Goal: Task Accomplishment & Management: Manage account settings

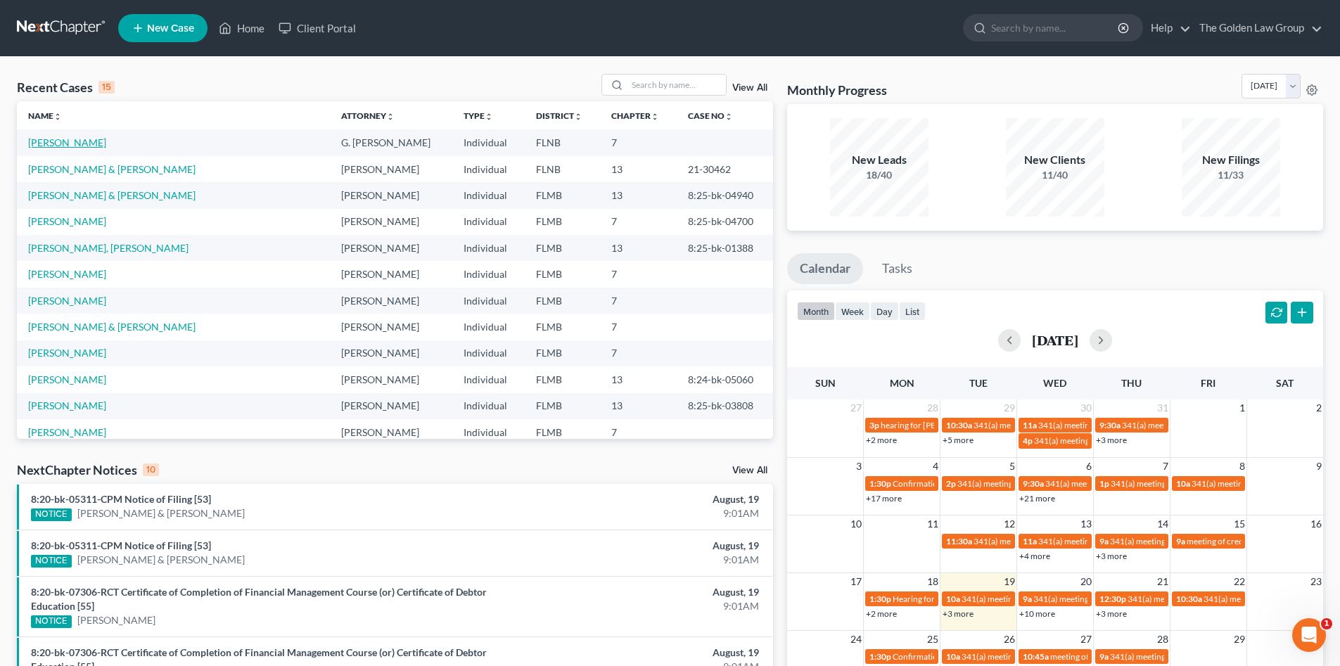
click at [99, 144] on link "[PERSON_NAME]" at bounding box center [67, 142] width 78 height 12
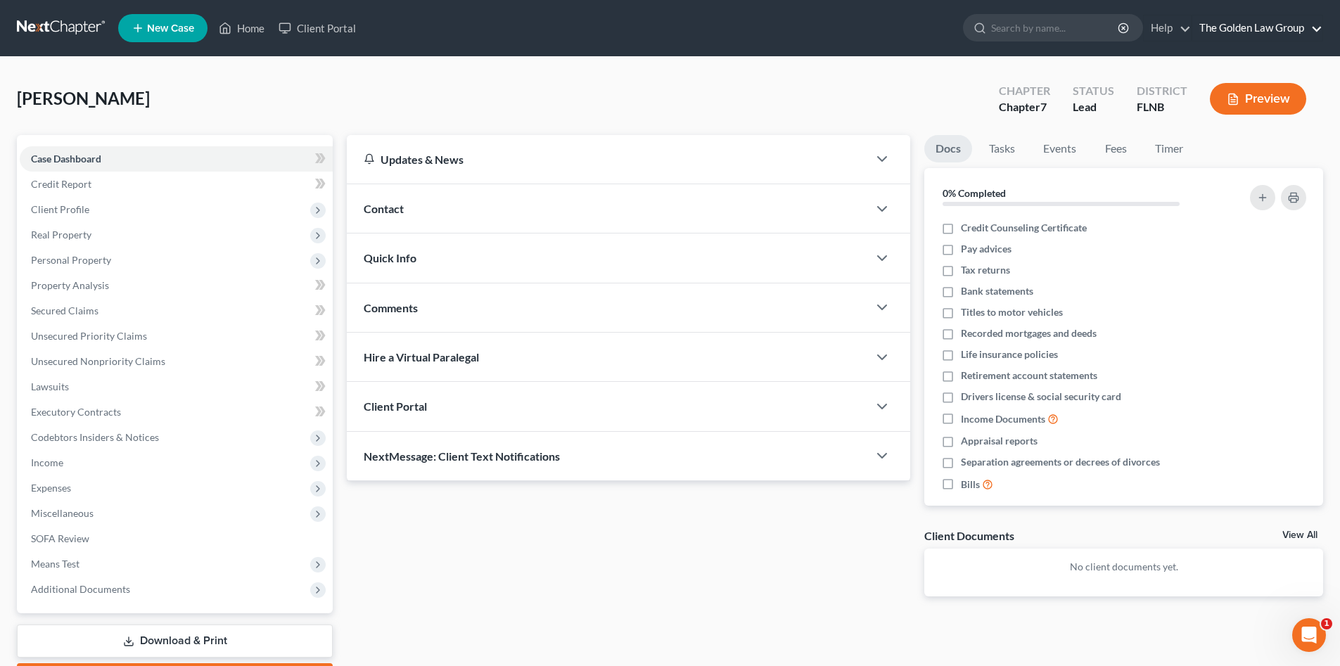
click at [1227, 34] on link "The Golden Law Group" at bounding box center [1257, 27] width 130 height 25
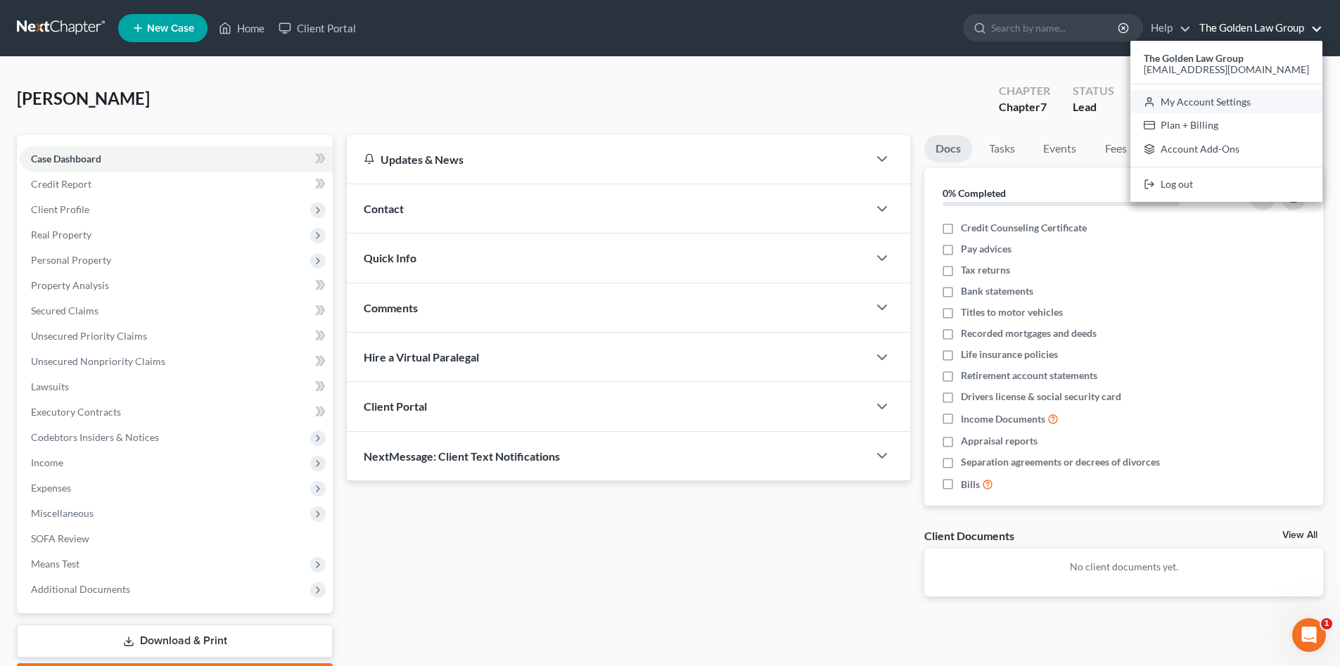
click at [1248, 98] on link "My Account Settings" at bounding box center [1226, 102] width 192 height 24
select select "24"
select select "9"
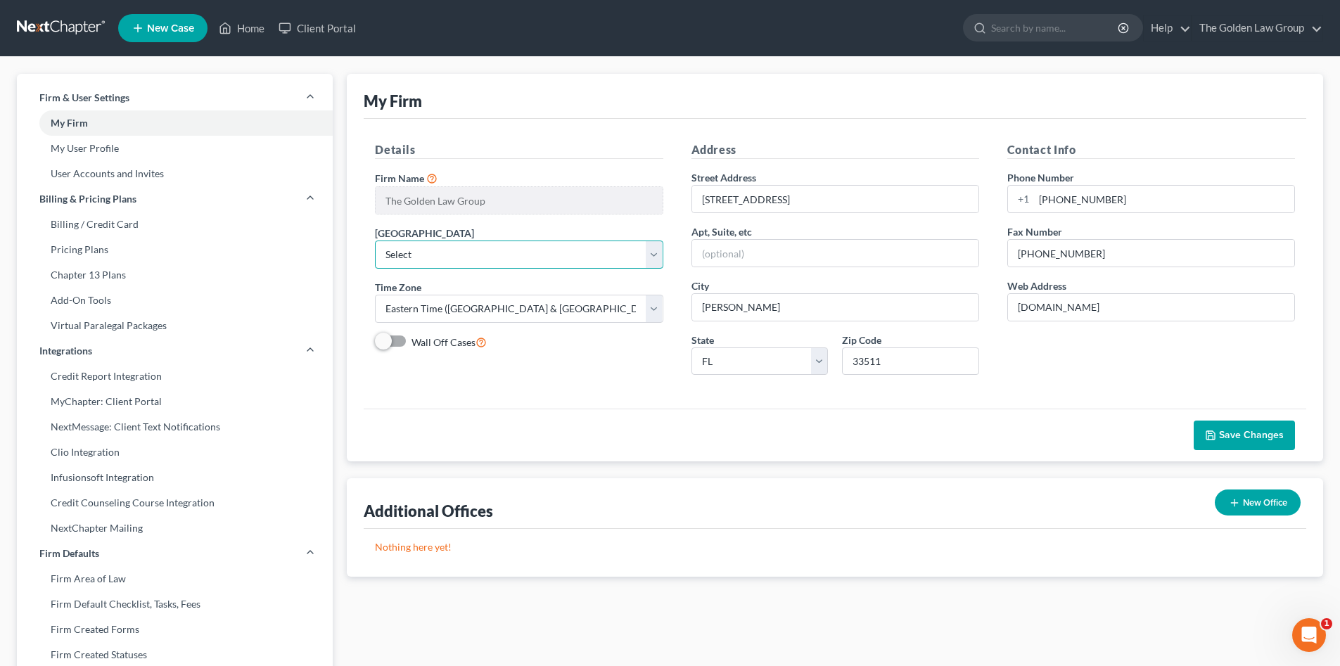
click at [550, 251] on select "Select [US_STATE] - [GEOGRAPHIC_DATA] [US_STATE] - [GEOGRAPHIC_DATA][US_STATE] …" at bounding box center [519, 255] width 288 height 28
select select "15"
click at [375, 241] on select "Select [US_STATE] - [GEOGRAPHIC_DATA] [US_STATE] - [GEOGRAPHIC_DATA][US_STATE] …" at bounding box center [519, 255] width 288 height 28
click at [518, 371] on div "Details Firm Name * The Golden Law Group Primary District Select [US_STATE] - […" at bounding box center [519, 263] width 316 height 245
click at [1253, 438] on span "Save Changes" at bounding box center [1251, 435] width 65 height 12
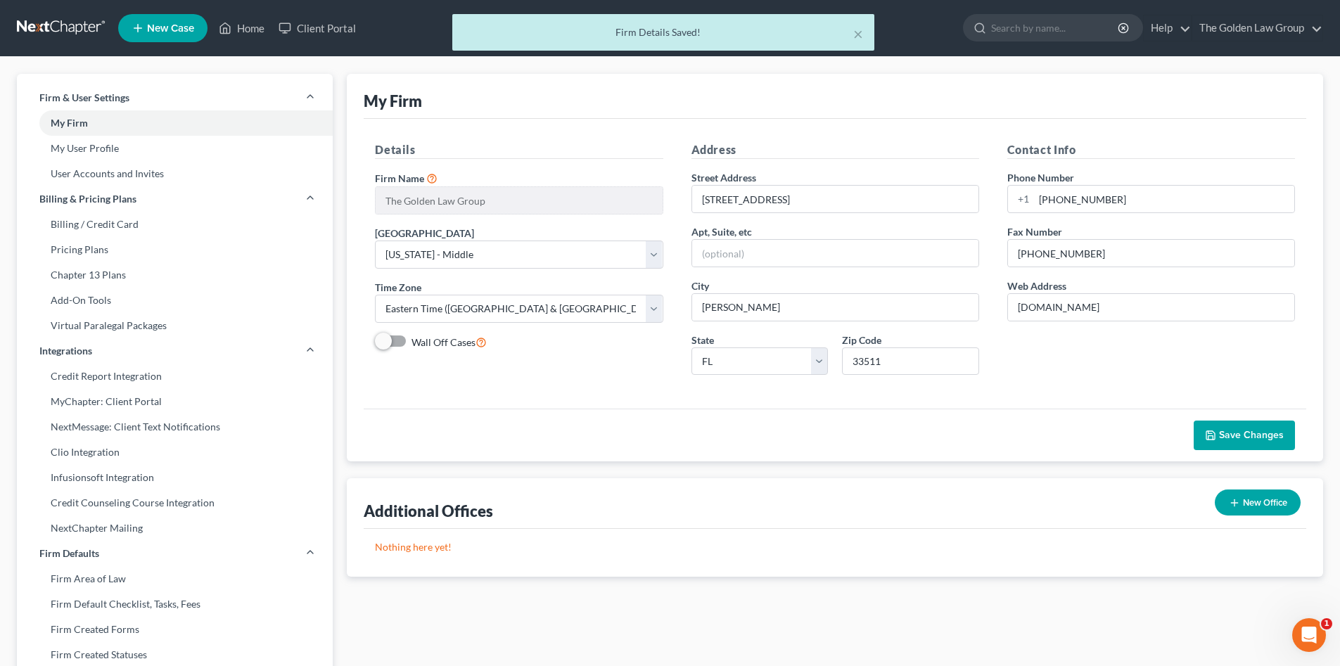
click at [1242, 30] on div "× Firm Details Saved!" at bounding box center [663, 36] width 1340 height 44
click at [1241, 26] on div "× Firm Details Saved!" at bounding box center [663, 36] width 1340 height 44
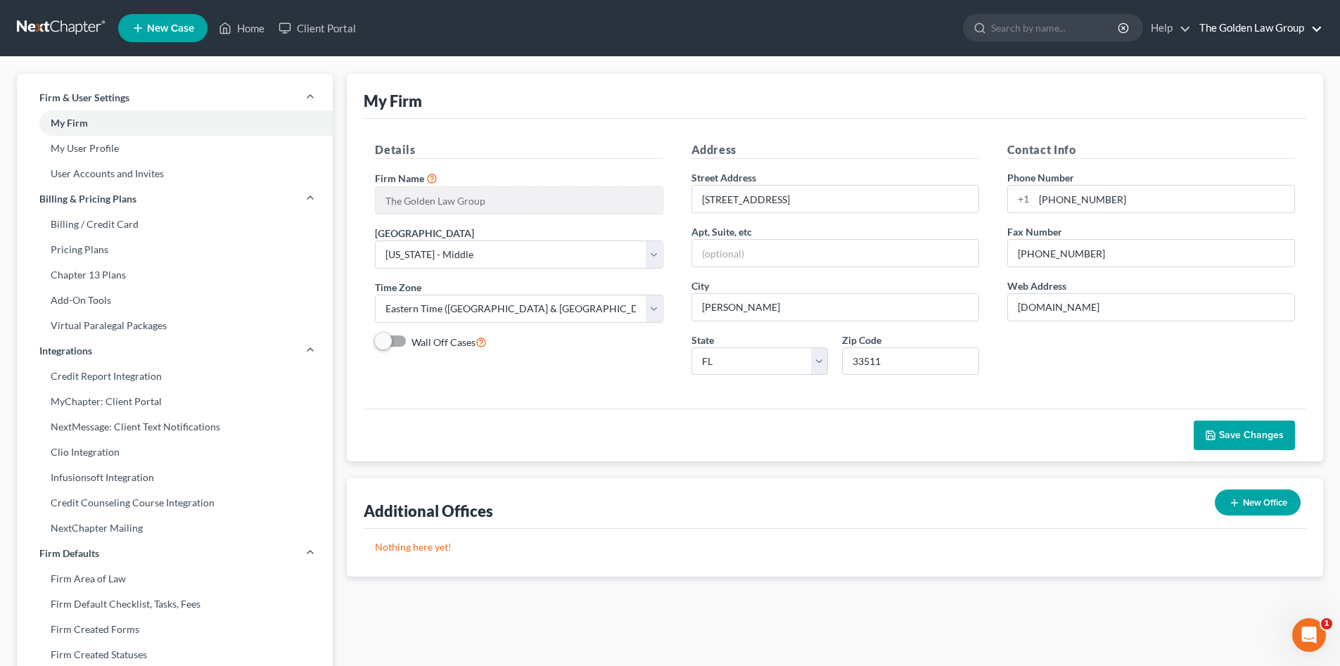
click at [1241, 26] on link "The Golden Law Group" at bounding box center [1257, 27] width 130 height 25
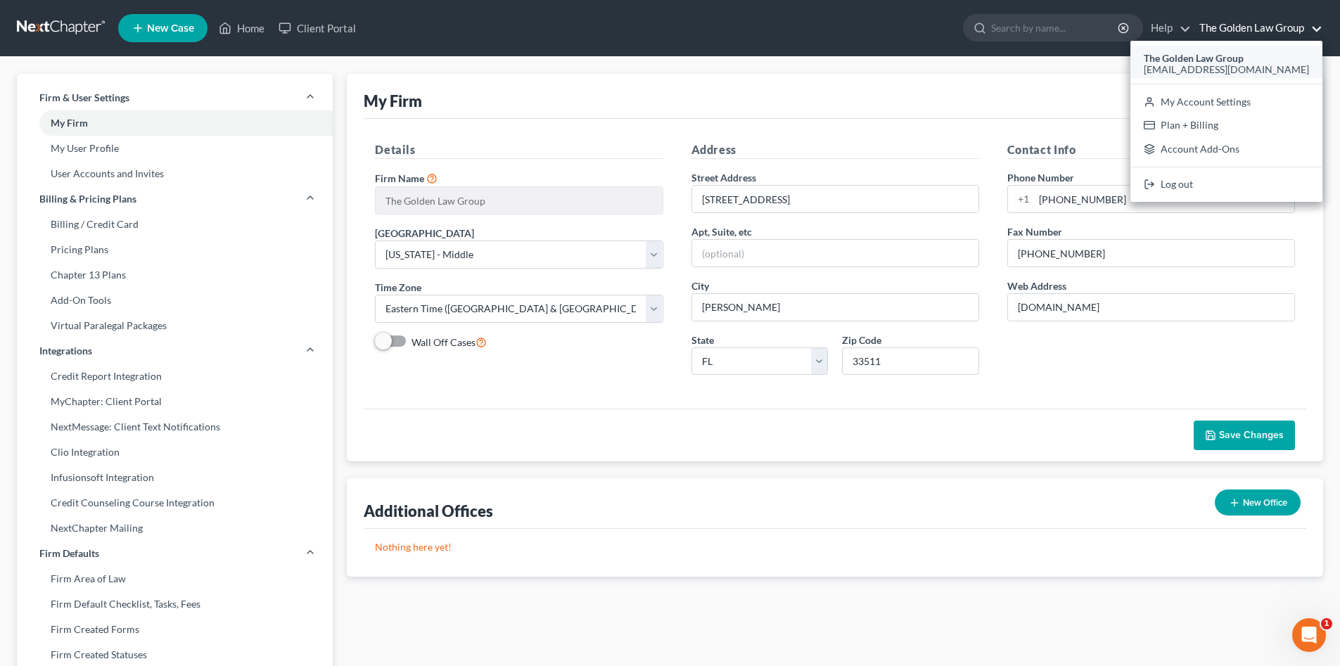
click at [1235, 61] on div "[EMAIL_ADDRESS][DOMAIN_NAME]" at bounding box center [1226, 69] width 165 height 17
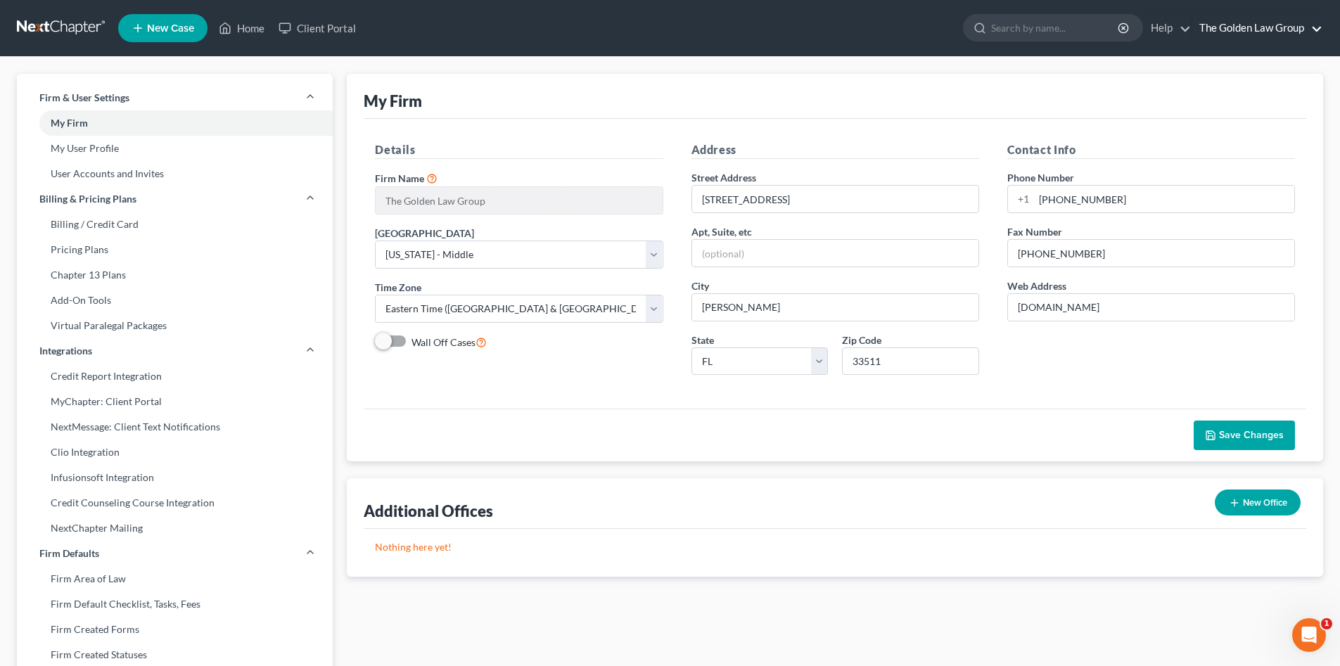
click at [1236, 30] on link "The Golden Law Group" at bounding box center [1257, 27] width 130 height 25
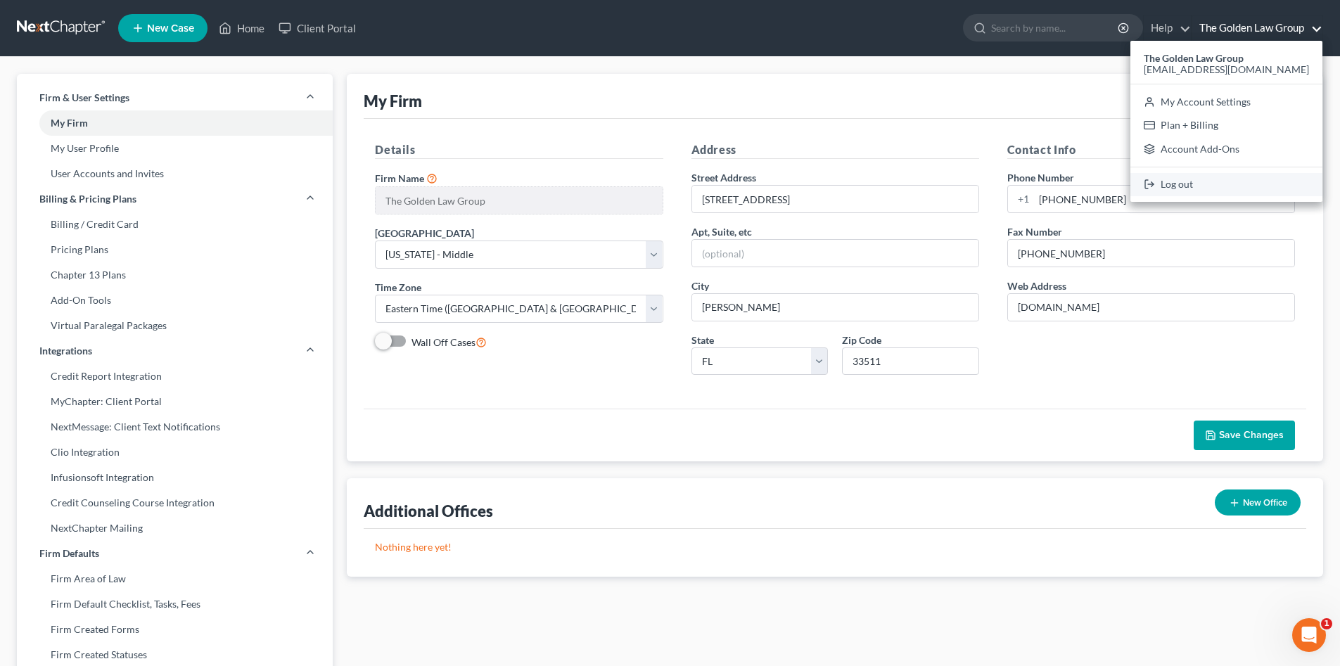
click at [1243, 183] on link "Log out" at bounding box center [1226, 185] width 192 height 24
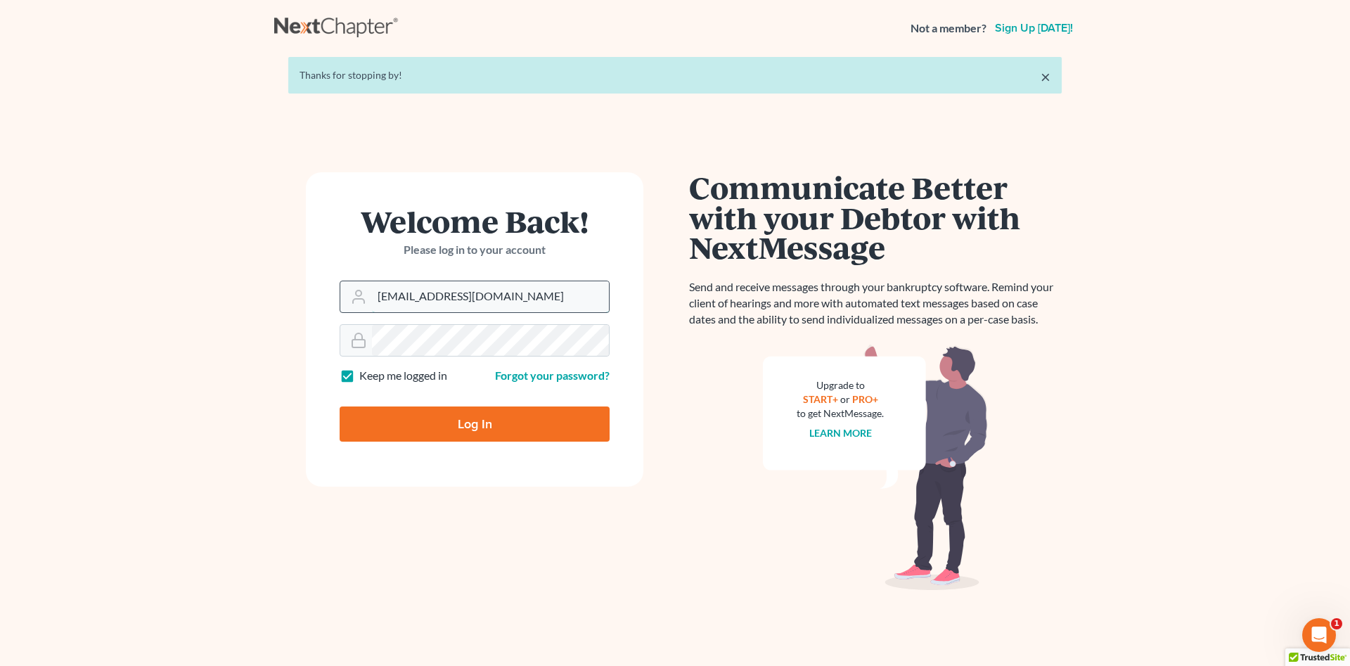
click at [410, 298] on input "[EMAIL_ADDRESS][DOMAIN_NAME]" at bounding box center [490, 296] width 237 height 31
type input "jennifer@brandonlawyer.com"
click at [436, 421] on input "Log In" at bounding box center [475, 424] width 270 height 35
type input "Thinking..."
